Goal: Transaction & Acquisition: Purchase product/service

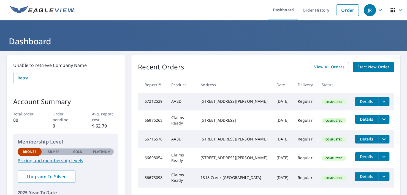
click at [361, 67] on span "Start New Order" at bounding box center [373, 67] width 32 height 7
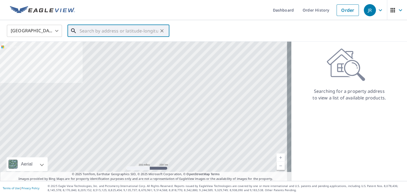
click at [90, 32] on input "text" at bounding box center [119, 30] width 78 height 15
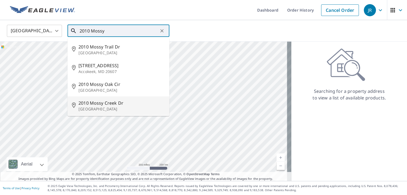
click at [95, 103] on span "2010 Mossy Creek Dr" at bounding box center [121, 103] width 86 height 7
type input "[STREET_ADDRESS]"
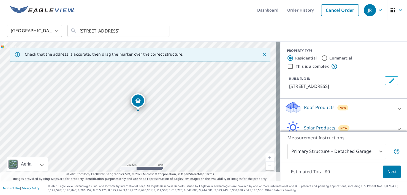
click at [293, 110] on icon at bounding box center [293, 107] width 17 height 13
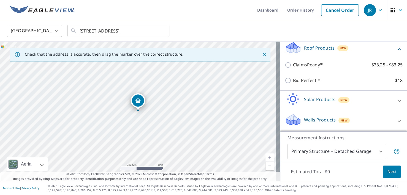
scroll to position [66, 0]
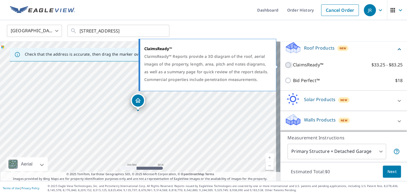
click at [285, 64] on input "ClaimsReady™ $33.25 - $83.25" at bounding box center [289, 65] width 8 height 7
checkbox input "true"
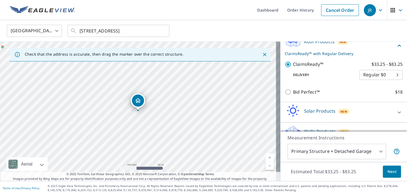
click at [387, 173] on span "Next" at bounding box center [391, 171] width 9 height 7
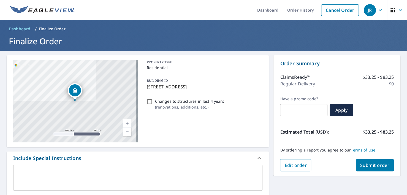
click at [374, 166] on span "Submit order" at bounding box center [374, 165] width 29 height 6
